Goal: Task Accomplishment & Management: Complete application form

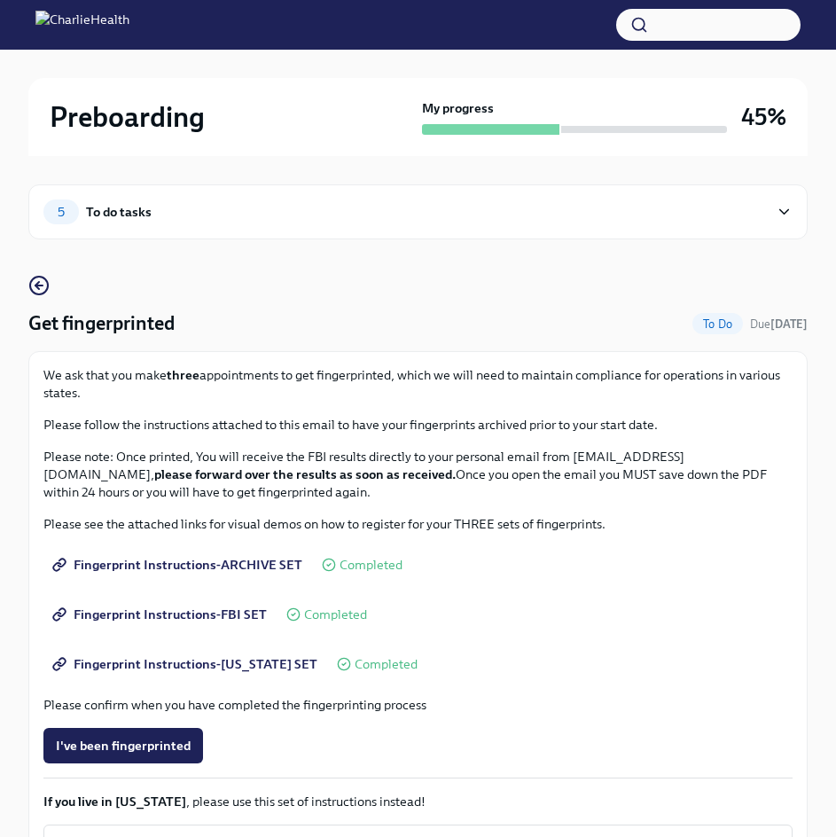
click at [106, 213] on div "To do tasks" at bounding box center [119, 211] width 66 height 19
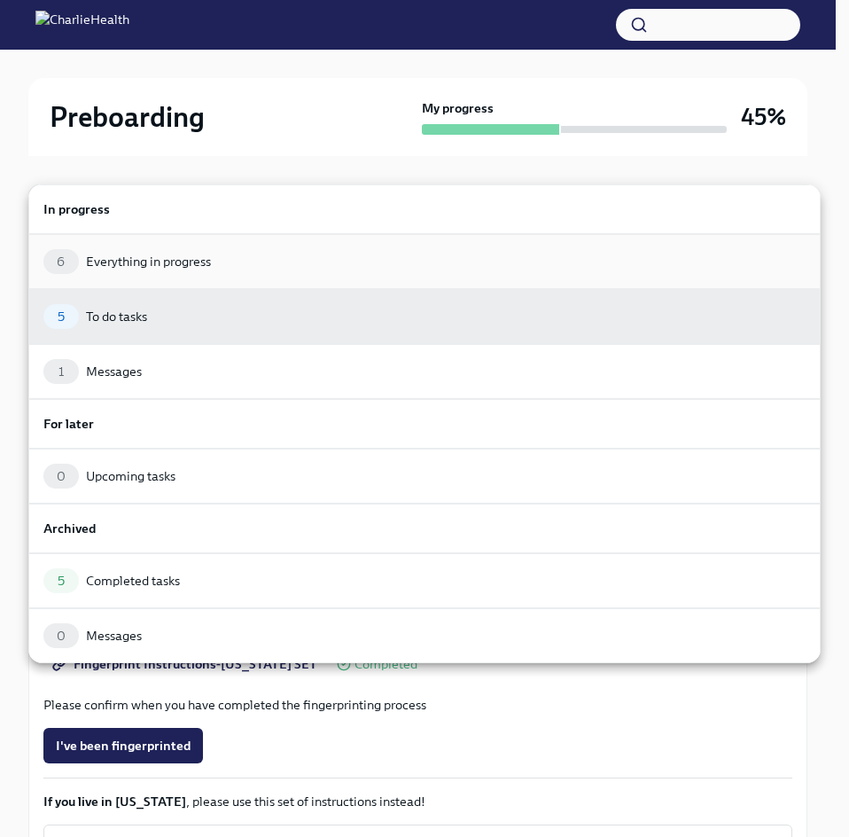
click at [139, 261] on div "Everything in progress" at bounding box center [148, 262] width 125 height 18
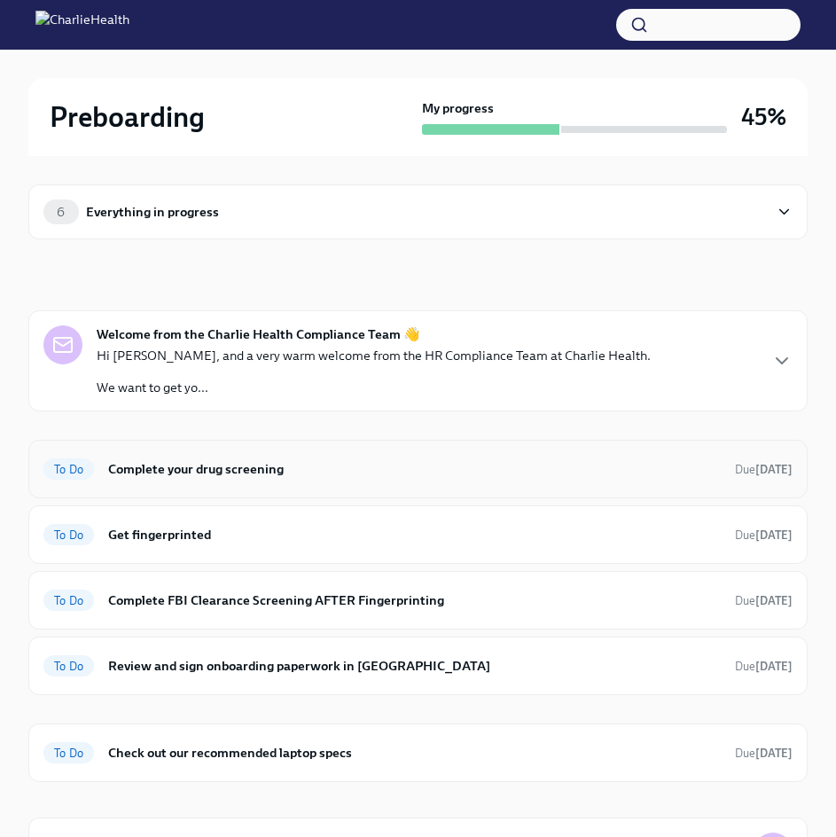
click at [171, 460] on h6 "Complete your drug screening" at bounding box center [414, 468] width 612 height 19
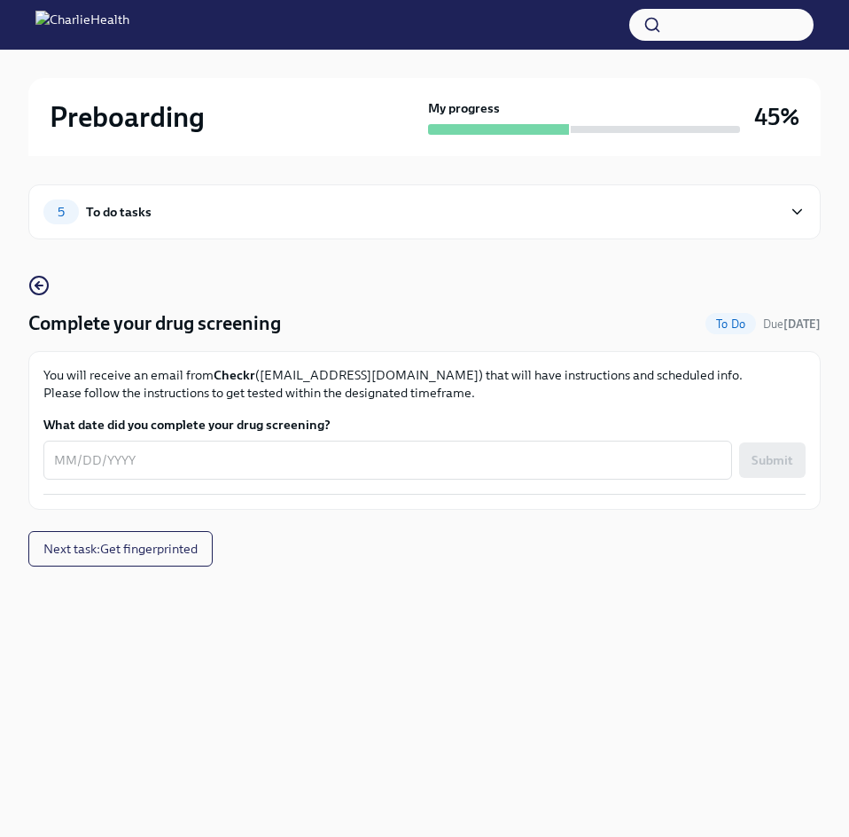
click at [440, 196] on div "5 To do tasks" at bounding box center [424, 211] width 792 height 55
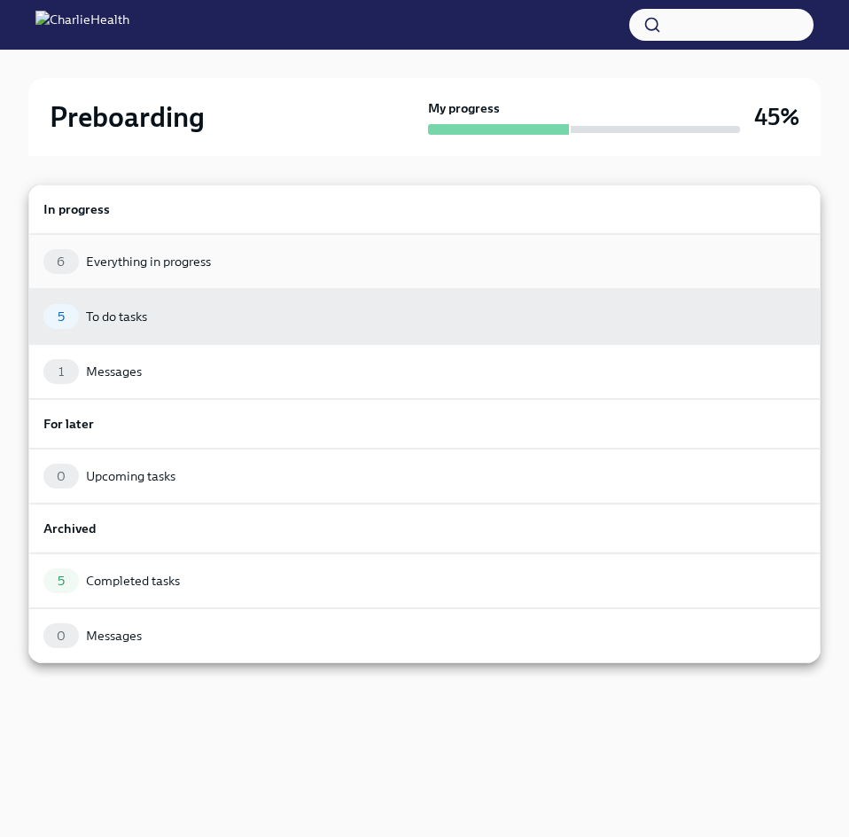
click at [307, 269] on div "6 Everything in progress" at bounding box center [424, 261] width 762 height 25
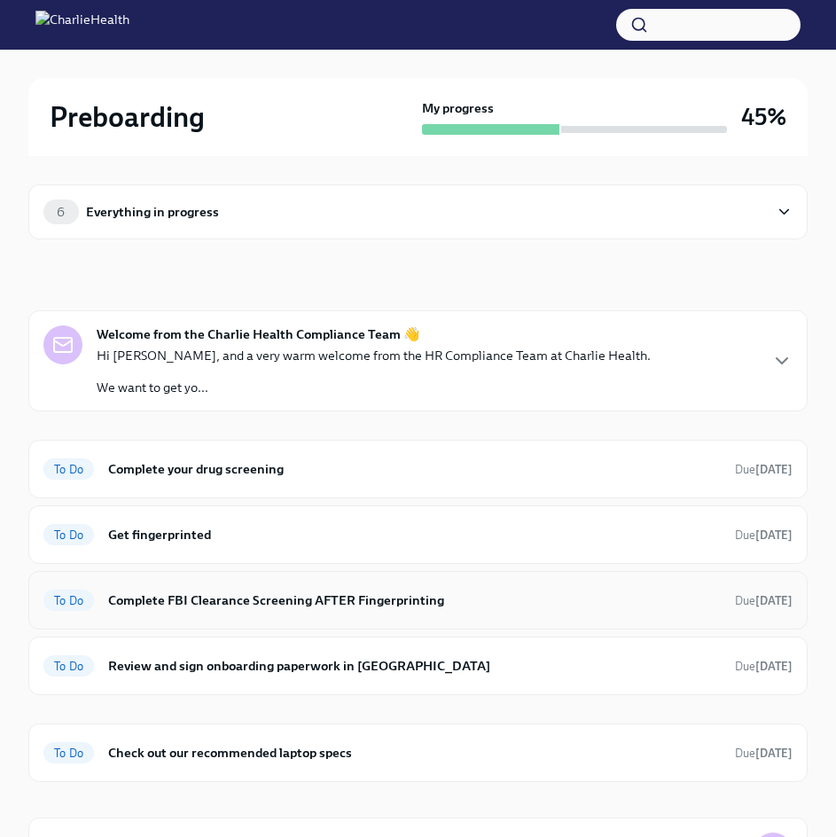
scroll to position [89, 0]
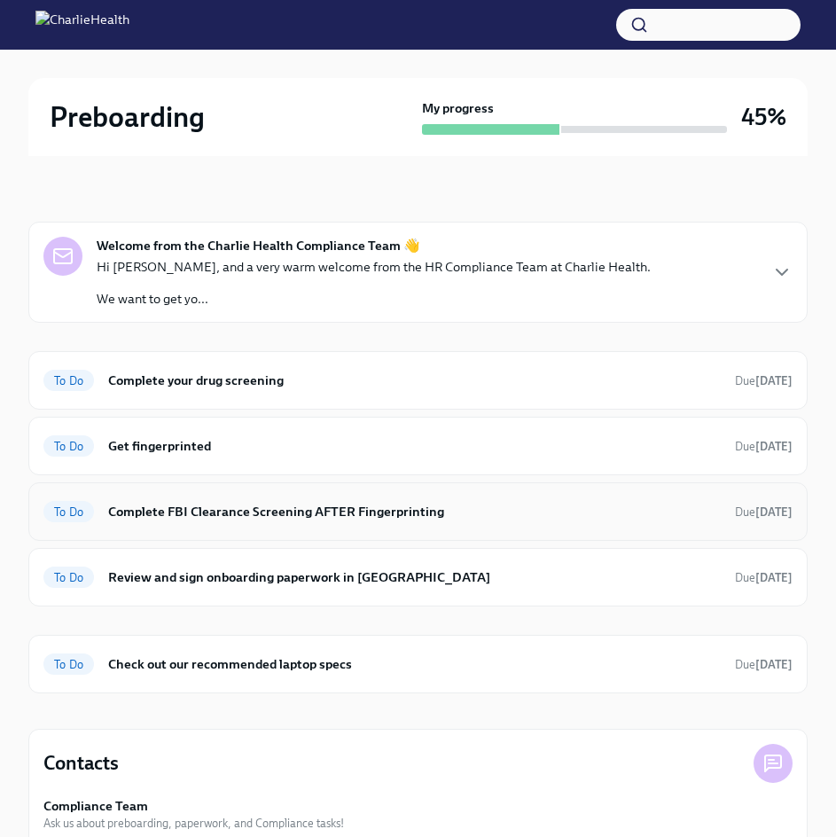
click at [270, 511] on h6 "Complete FBI Clearance Screening AFTER Fingerprinting" at bounding box center [414, 511] width 612 height 19
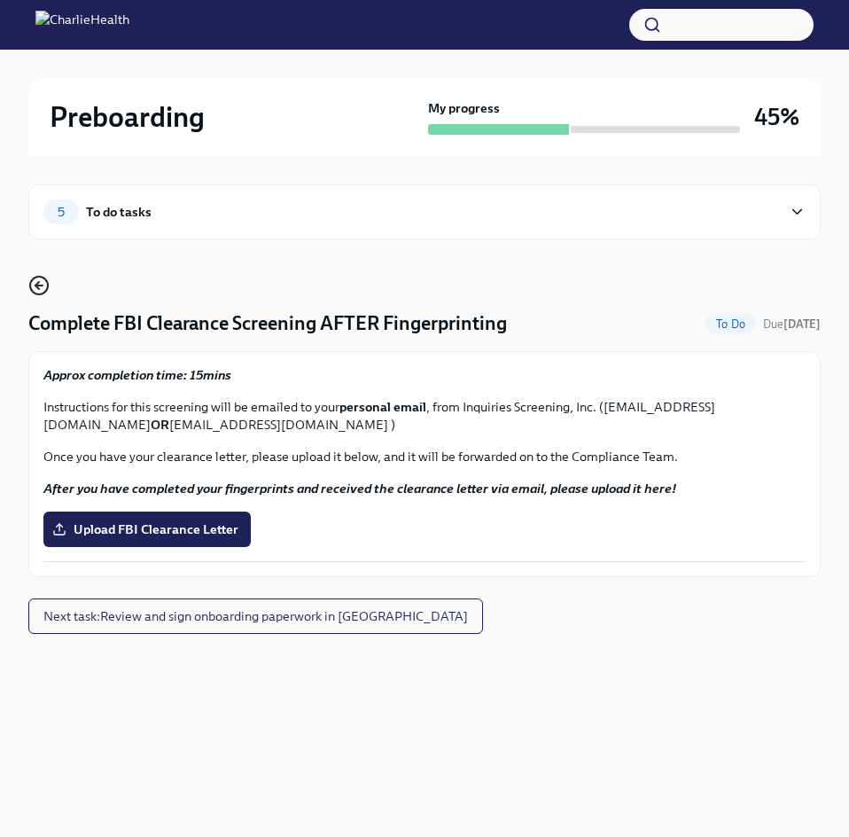
click at [34, 277] on circle "button" at bounding box center [39, 286] width 18 height 18
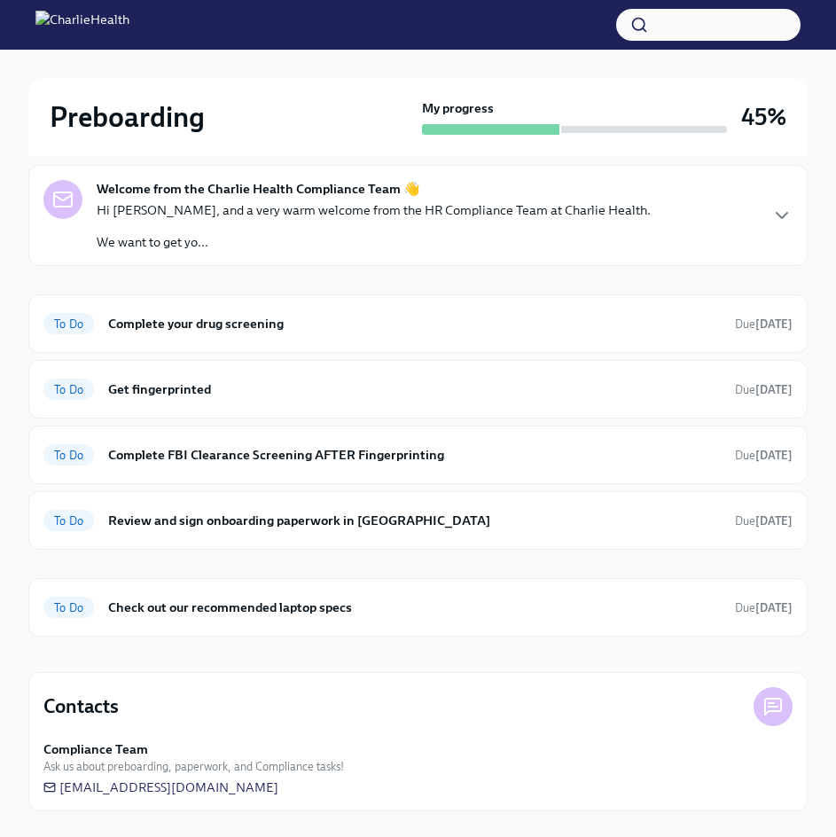
scroll to position [148, 0]
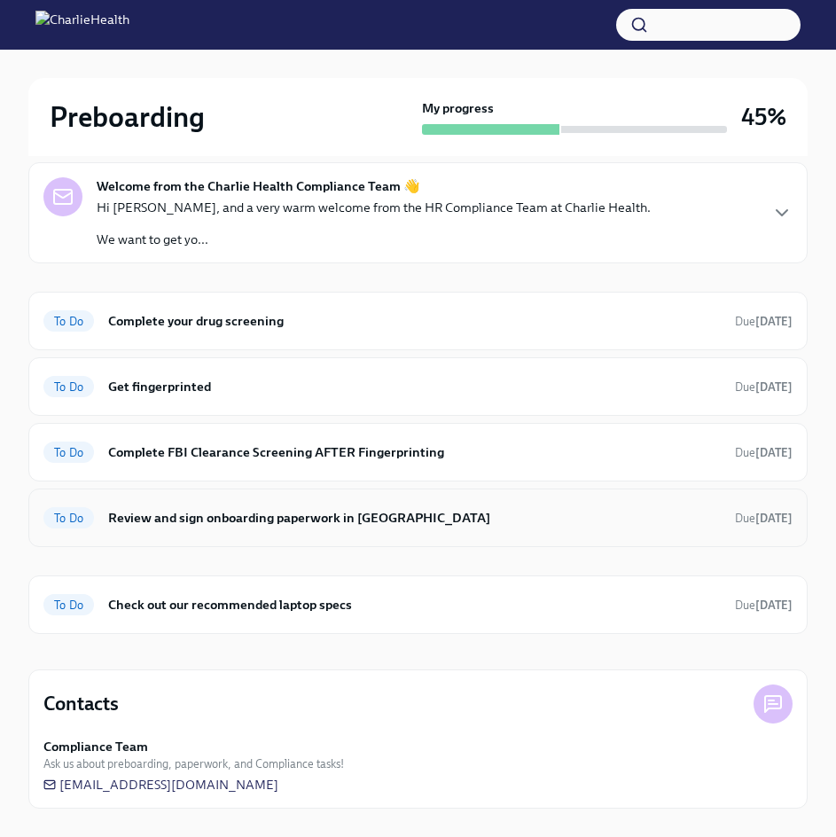
click at [265, 519] on h6 "Review and sign onboarding paperwork in [GEOGRAPHIC_DATA]" at bounding box center [414, 517] width 612 height 19
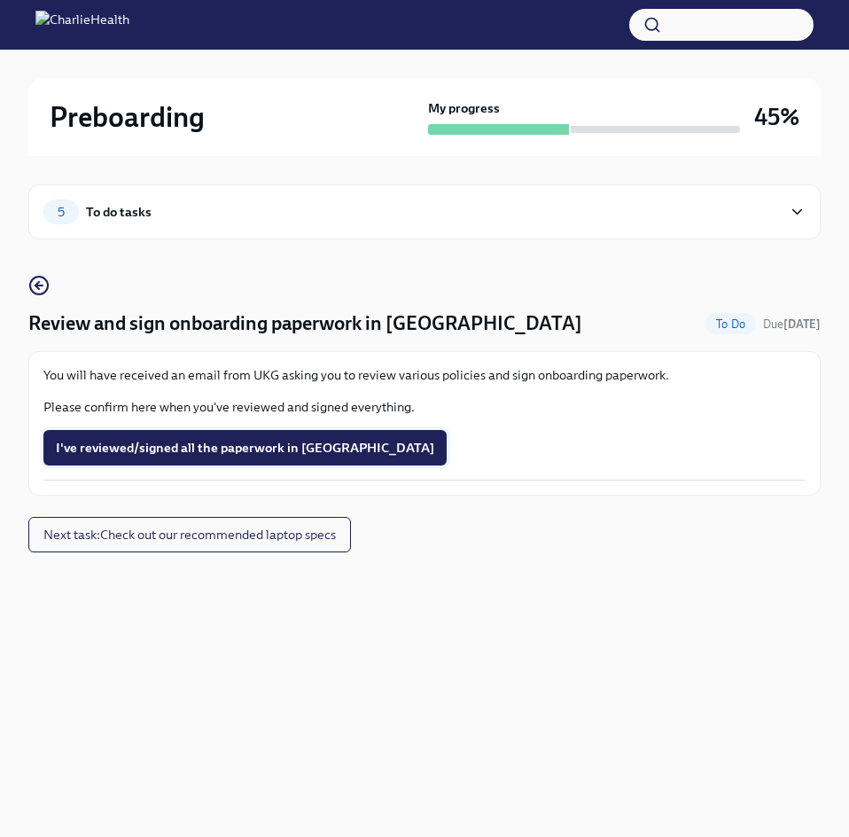
click at [238, 446] on span "I've reviewed/signed all the paperwork in [GEOGRAPHIC_DATA]" at bounding box center [245, 448] width 378 height 18
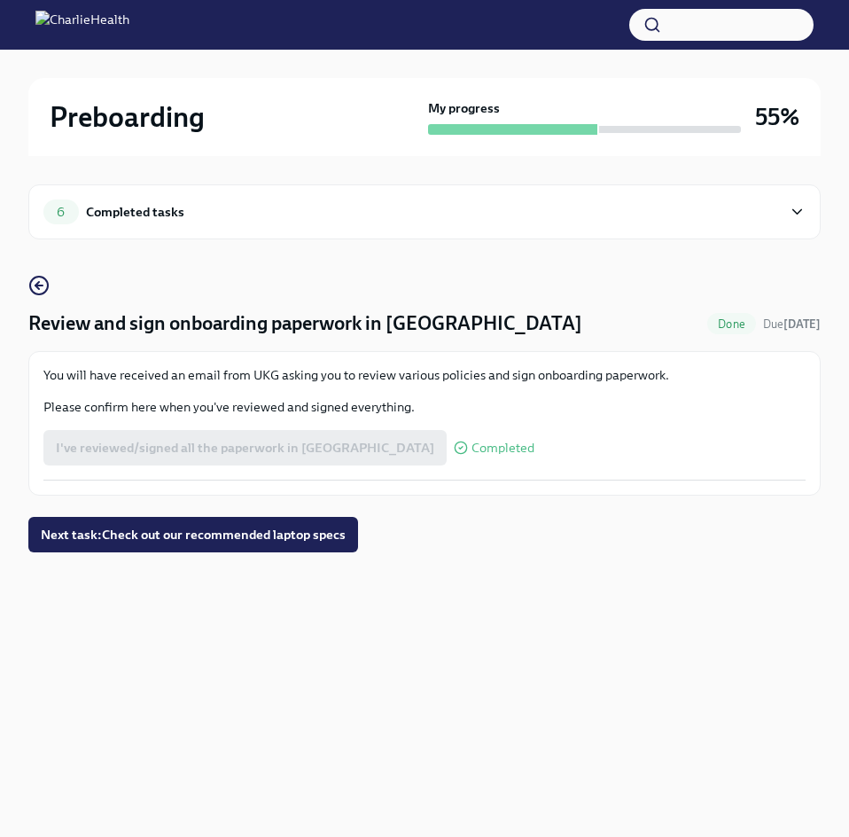
click at [58, 211] on span "6" at bounding box center [60, 212] width 29 height 13
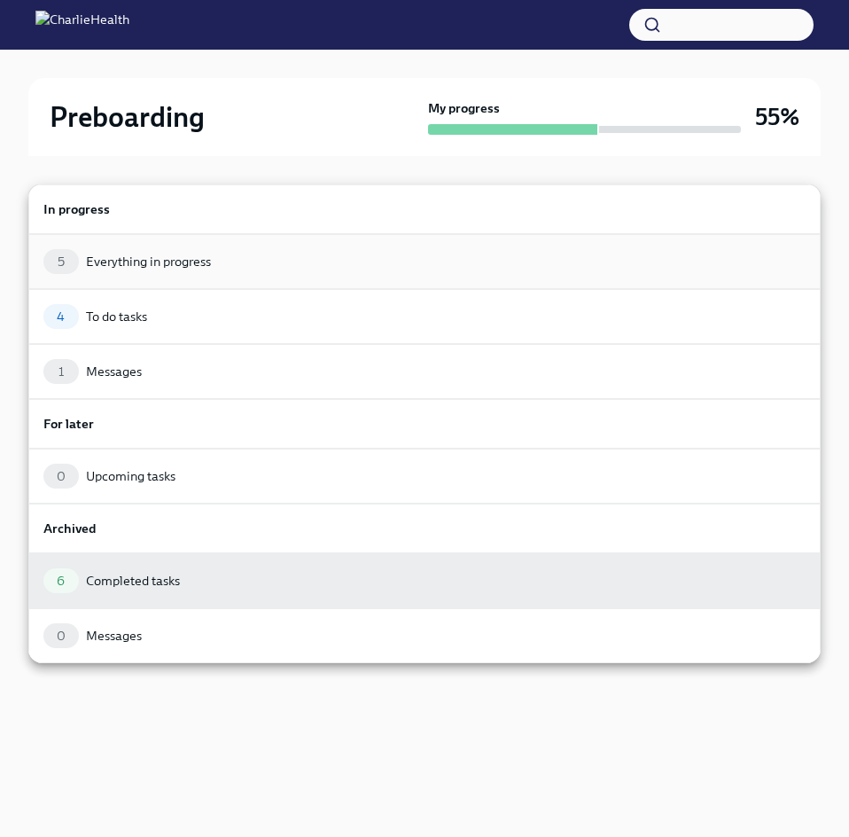
click at [345, 248] on div "5 Everything in progress" at bounding box center [424, 261] width 792 height 55
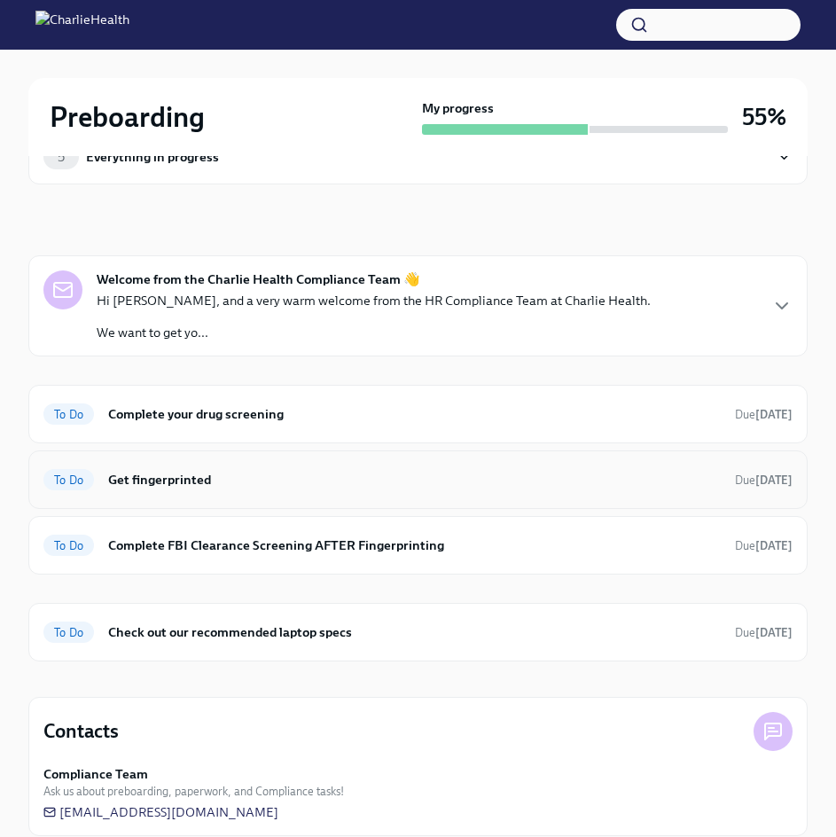
scroll to position [82, 0]
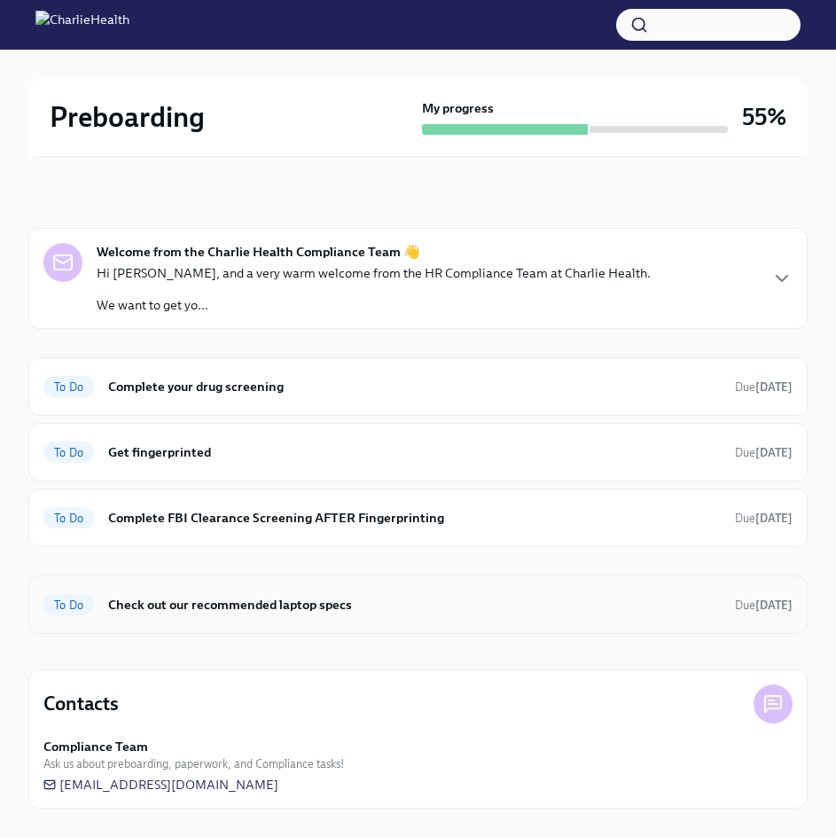
click at [402, 597] on h6 "Check out our recommended laptop specs" at bounding box center [414, 604] width 612 height 19
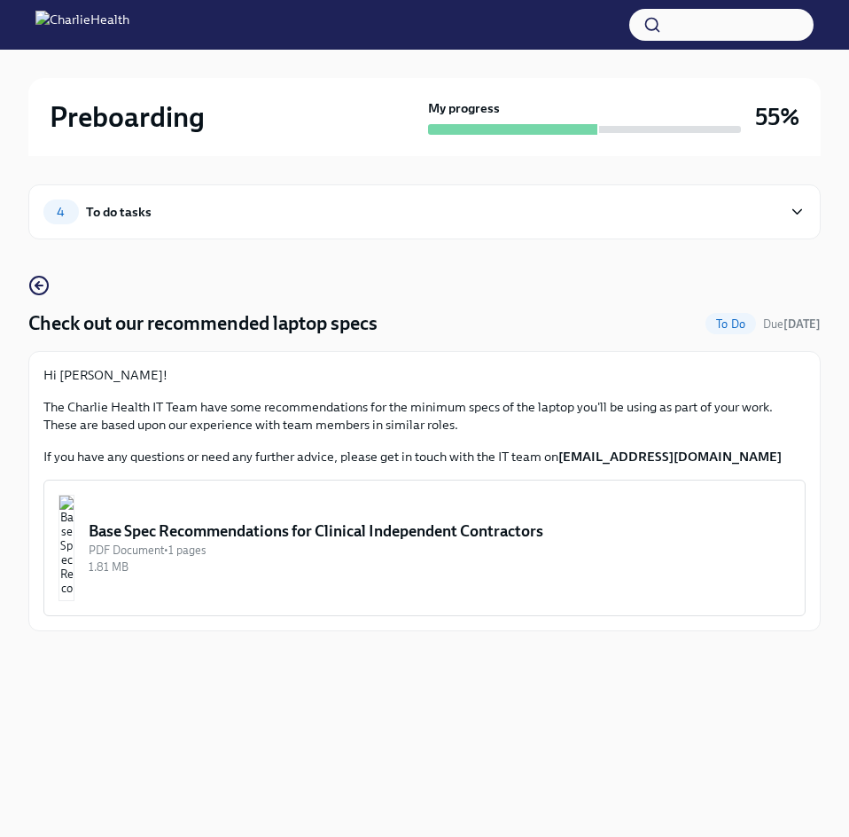
click at [269, 546] on div "PDF Document • 1 pages" at bounding box center [440, 550] width 702 height 17
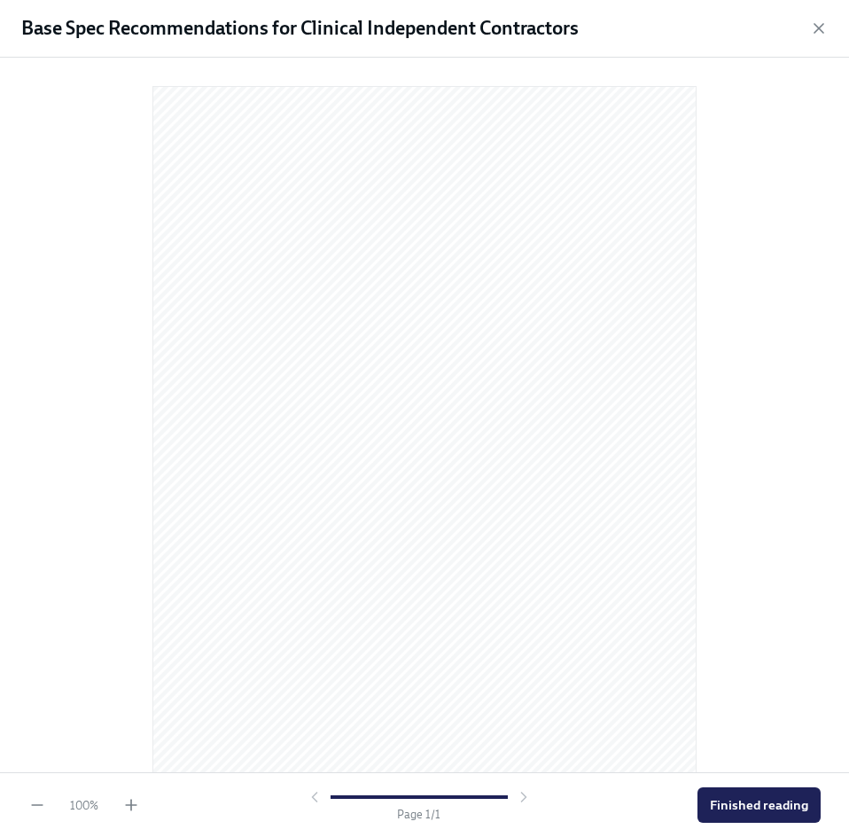
scroll to position [18, 0]
click at [137, 800] on icon "button" at bounding box center [131, 805] width 18 height 18
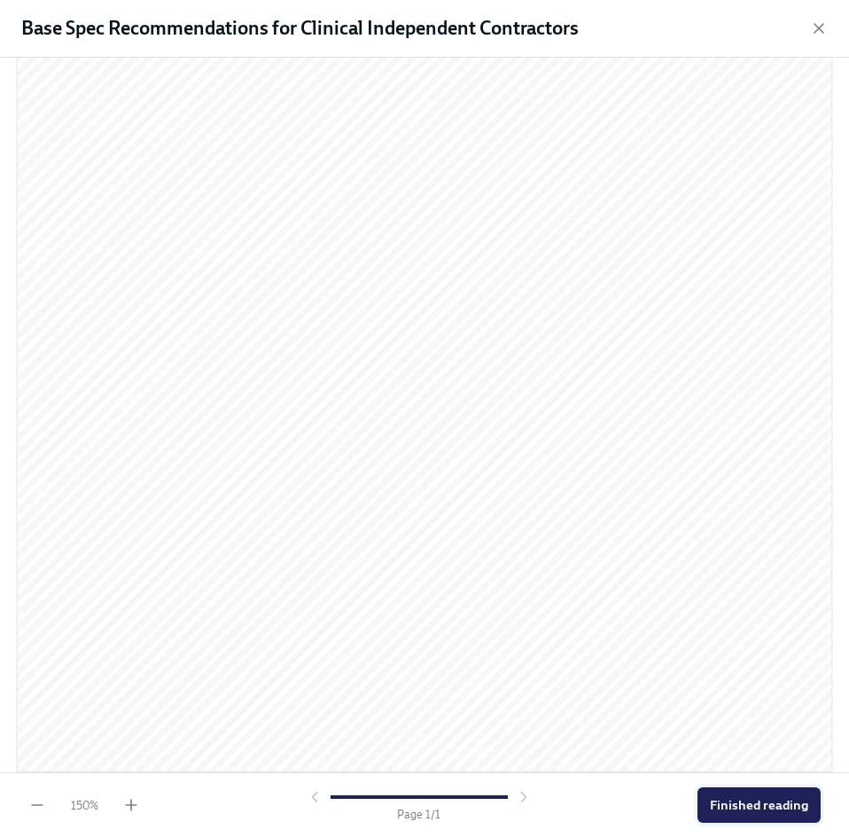
click at [774, 811] on span "Finished reading" at bounding box center [759, 805] width 98 height 18
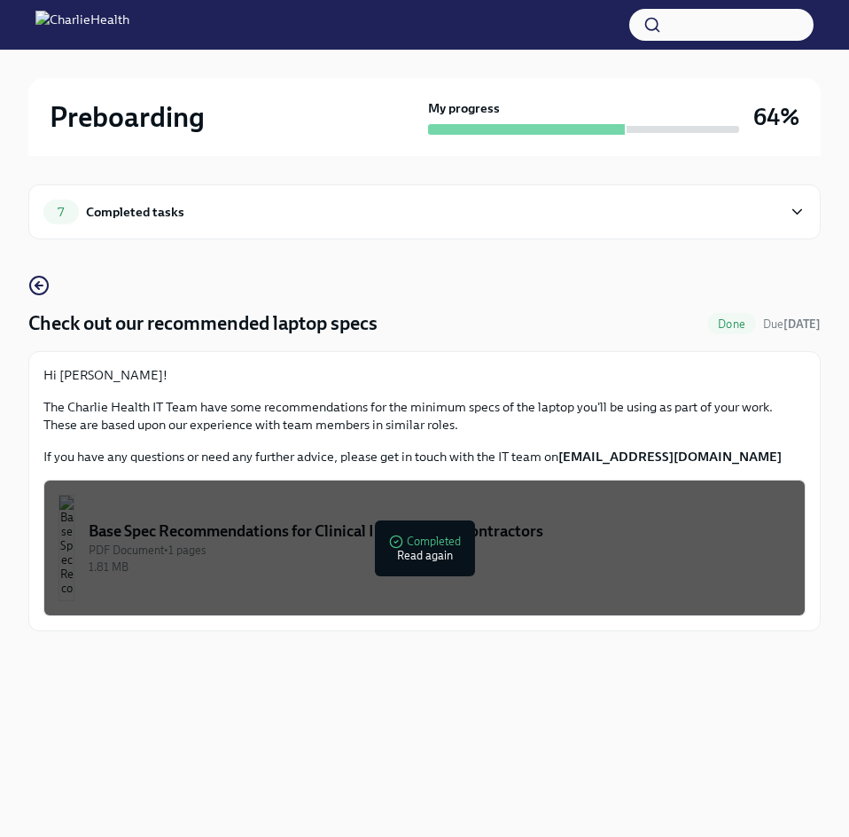
click at [120, 203] on div "Completed tasks" at bounding box center [135, 211] width 98 height 19
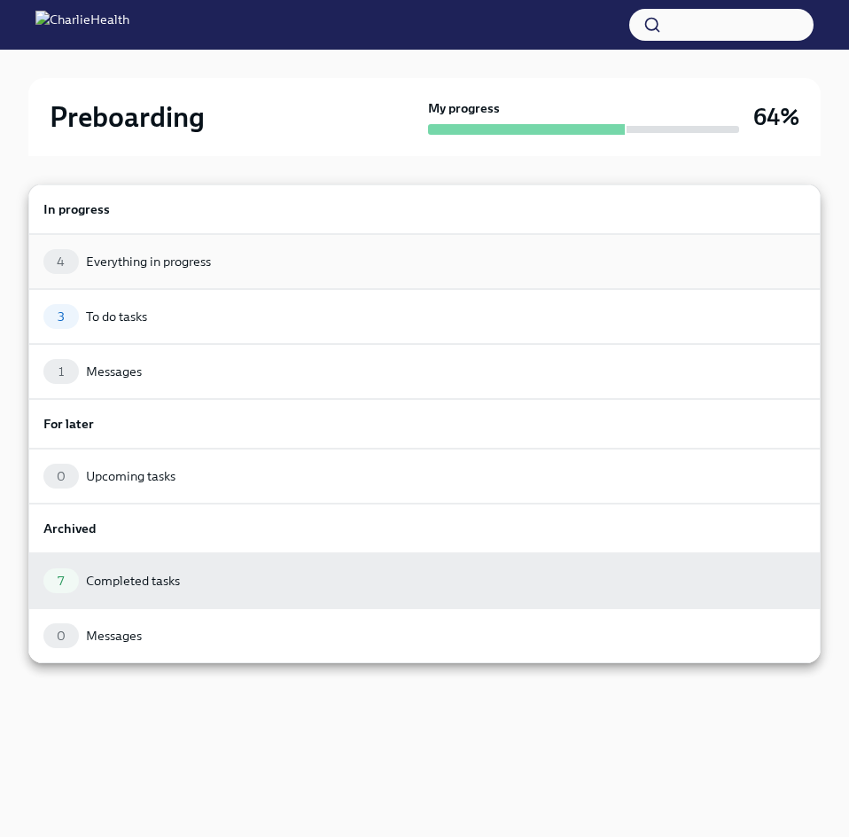
click at [169, 253] on div "Everything in progress" at bounding box center [148, 262] width 125 height 18
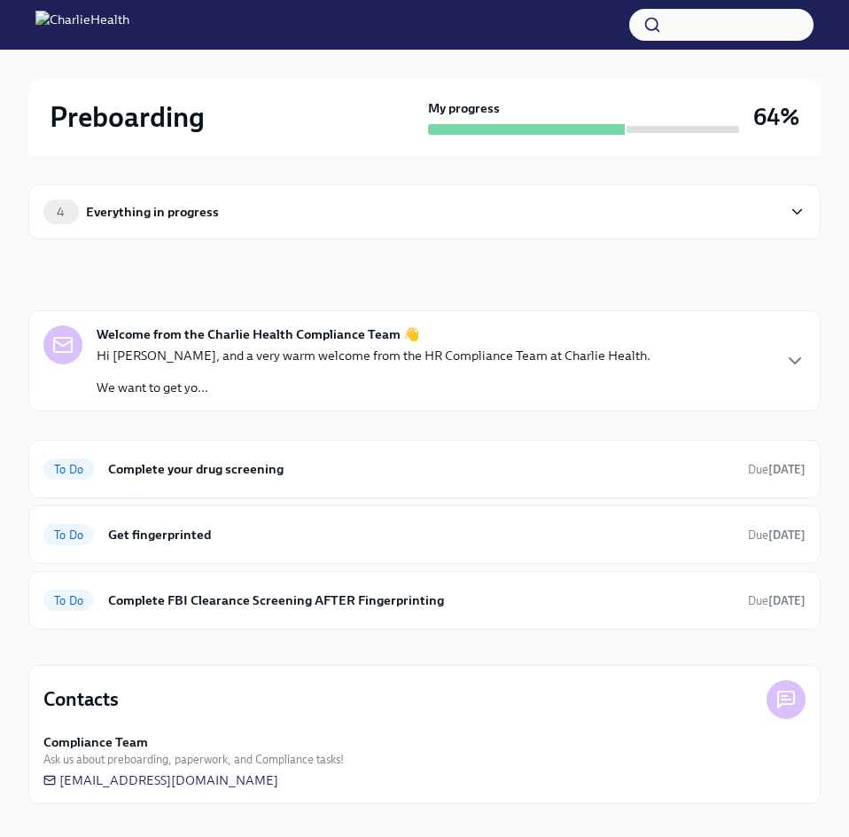
click at [383, 199] on div "4 Everything in progress" at bounding box center [424, 211] width 792 height 55
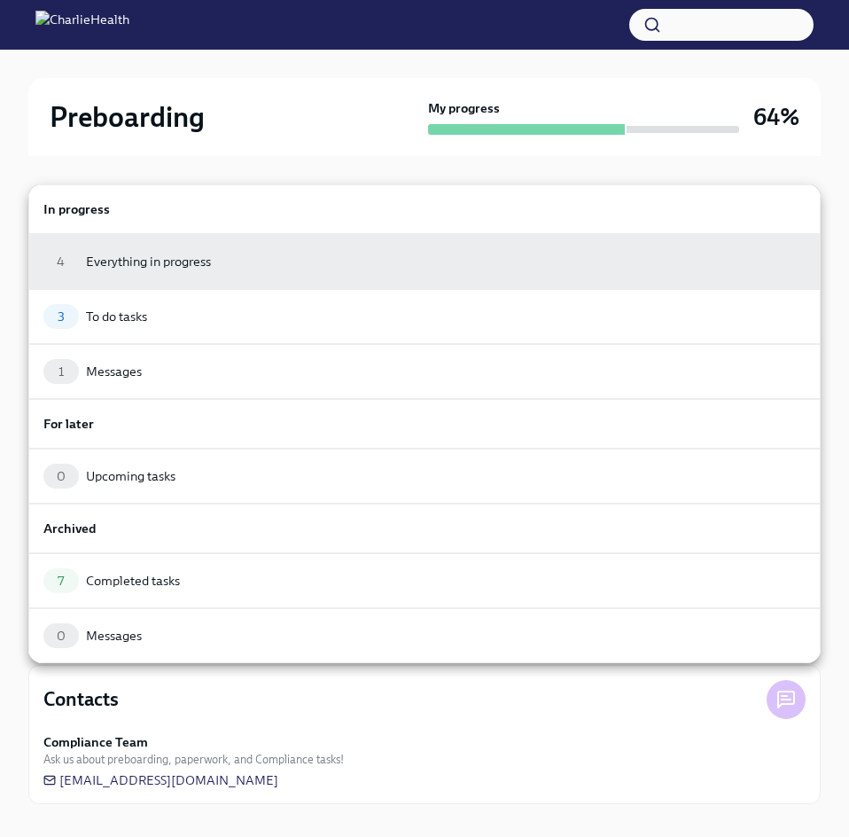
click at [285, 209] on h6 "In progress" at bounding box center [424, 208] width 762 height 19
